Goal: Task Accomplishment & Management: Manage account settings

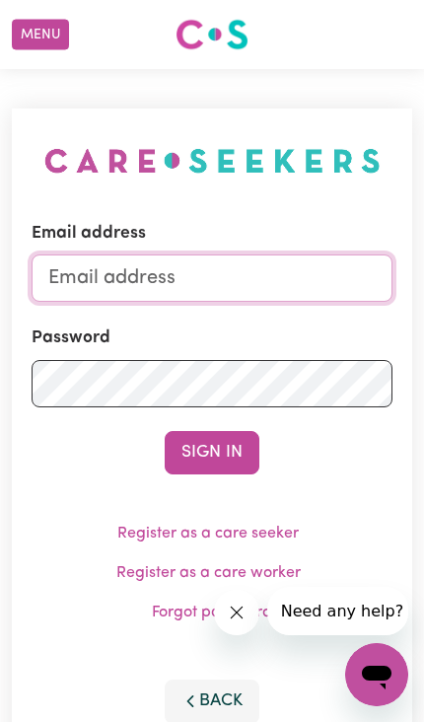
click at [155, 273] on input "Email address" at bounding box center [212, 277] width 361 height 47
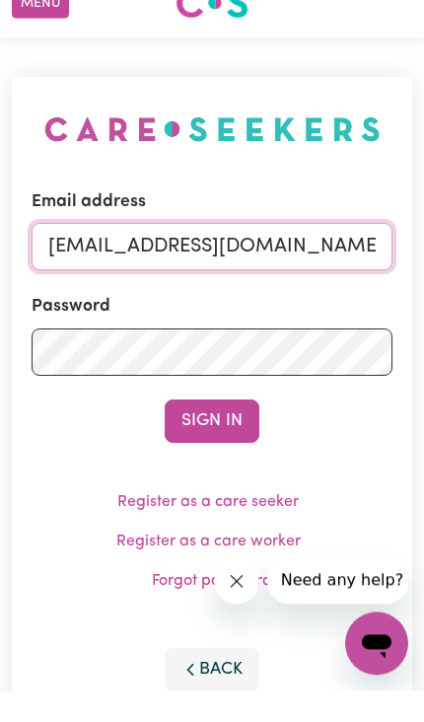
type input "[EMAIL_ADDRESS][DOMAIN_NAME]"
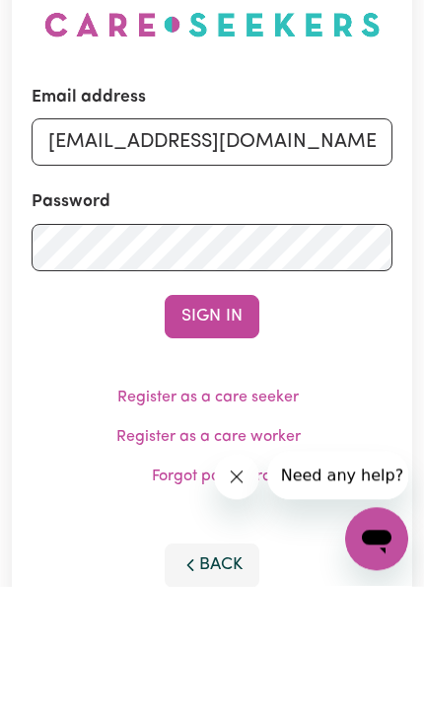
click at [209, 431] on button "Sign In" at bounding box center [212, 452] width 95 height 43
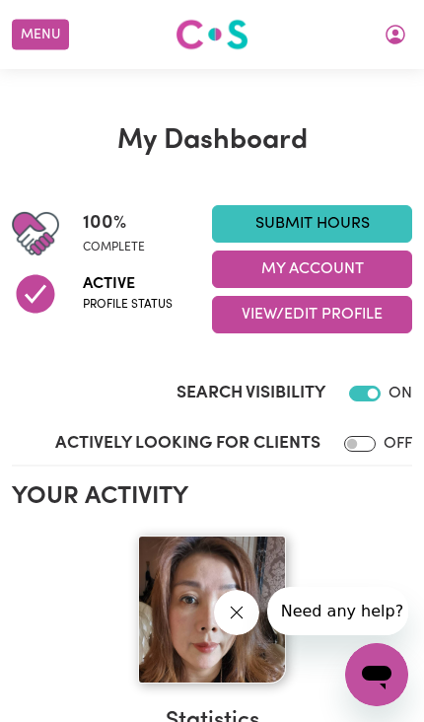
click at [49, 28] on button "Menu" at bounding box center [40, 35] width 57 height 31
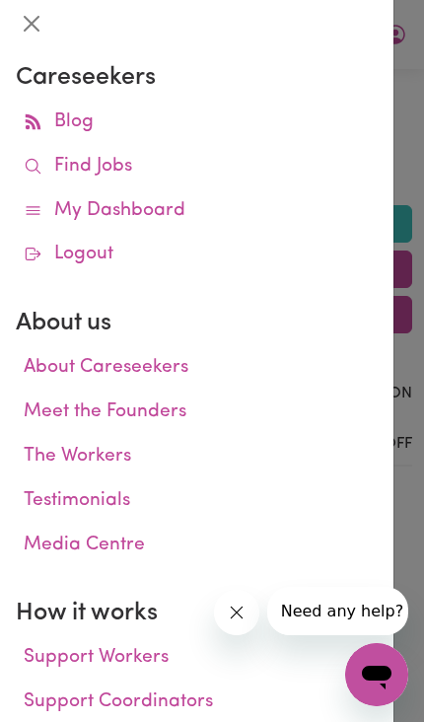
click at [156, 209] on link "My Dashboard" at bounding box center [197, 211] width 362 height 44
click at [413, 361] on div at bounding box center [212, 361] width 424 height 722
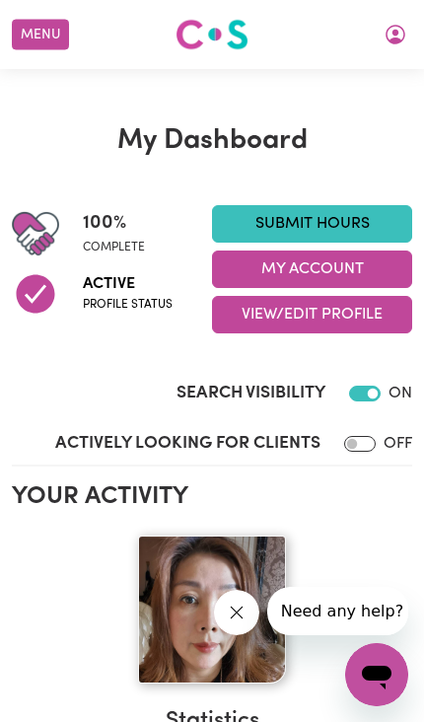
click at [356, 257] on button "My Account" at bounding box center [312, 269] width 200 height 37
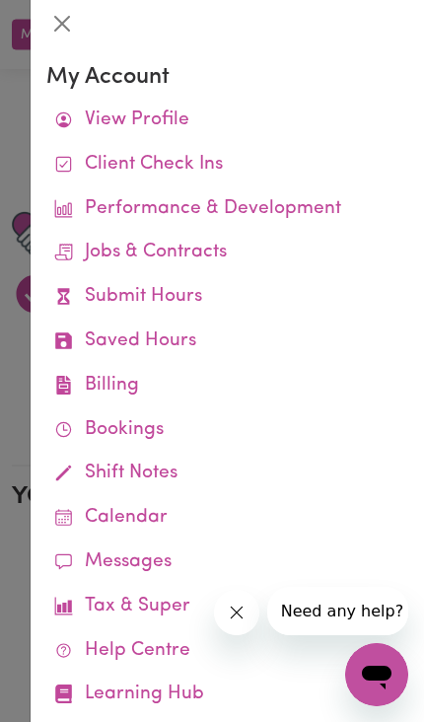
click at [0, 0] on link "Job Reports" at bounding box center [0, 0] width 0 height 0
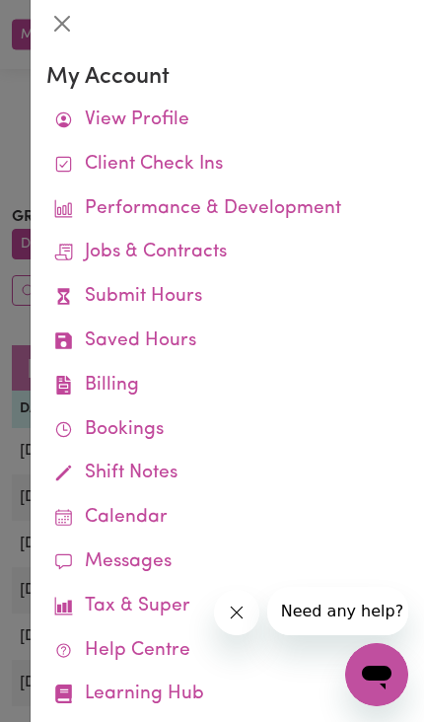
click at [0, 0] on link "Job Reports" at bounding box center [0, 0] width 0 height 0
